Goal: Book appointment/travel/reservation

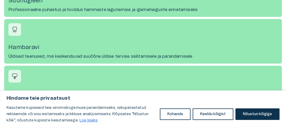
scroll to position [368, 0]
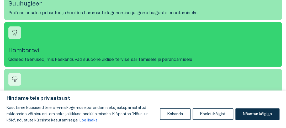
click at [33, 42] on link "[PERSON_NAME] Üldised teenused, mis keskenduvad suuõõne üldise tervise säilitam…" at bounding box center [143, 44] width 278 height 45
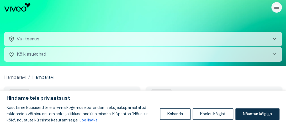
click at [70, 38] on button "health_and_safety Vali teenus chevron_right" at bounding box center [143, 39] width 278 height 15
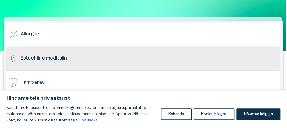
scroll to position [53, 0]
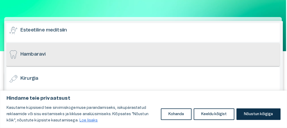
click at [40, 52] on h6 "Hambaravi" at bounding box center [32, 54] width 25 height 7
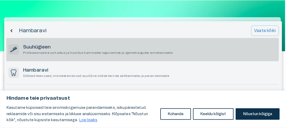
scroll to position [26, 0]
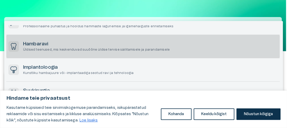
click at [57, 45] on h6 "Hambaravi" at bounding box center [96, 44] width 147 height 7
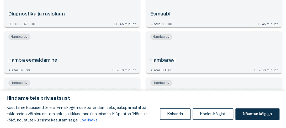
scroll to position [93, 0]
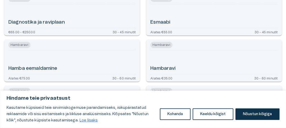
click at [166, 66] on h6 "Hambaravi" at bounding box center [162, 68] width 25 height 7
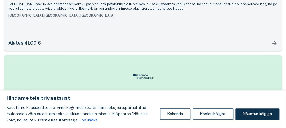
scroll to position [814, 0]
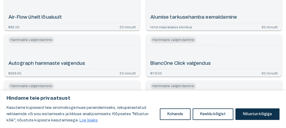
scroll to position [15, 0]
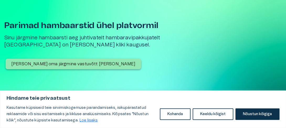
scroll to position [399, 0]
